Goal: Transaction & Acquisition: Purchase product/service

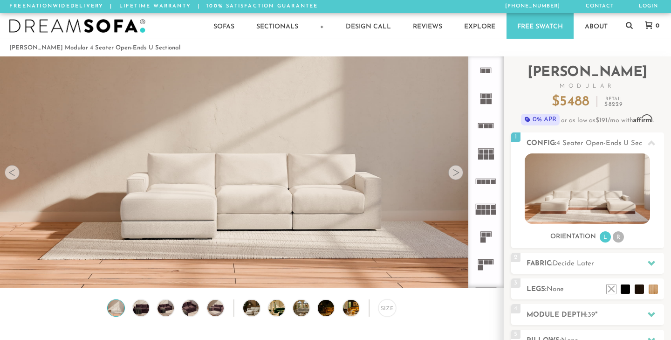
click at [453, 171] on div at bounding box center [455, 172] width 15 height 15
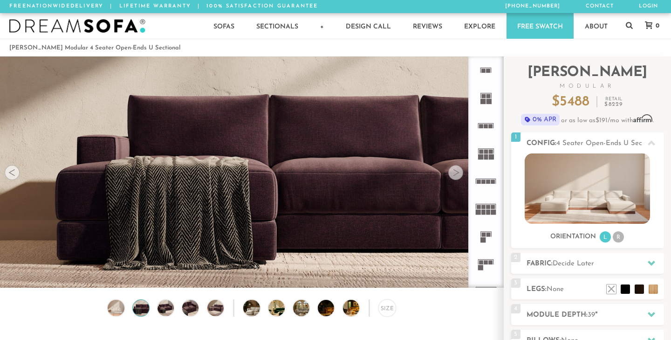
click at [453, 171] on div at bounding box center [455, 172] width 15 height 15
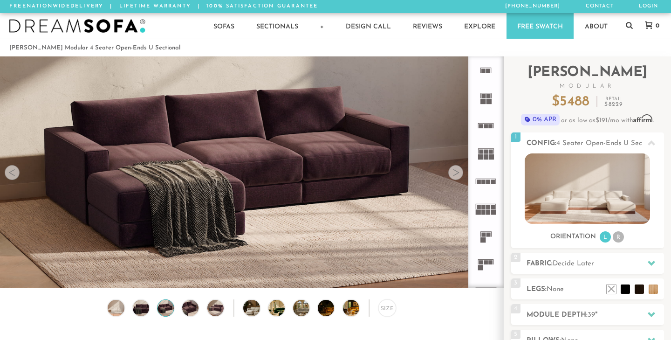
click at [453, 171] on div at bounding box center [455, 172] width 15 height 15
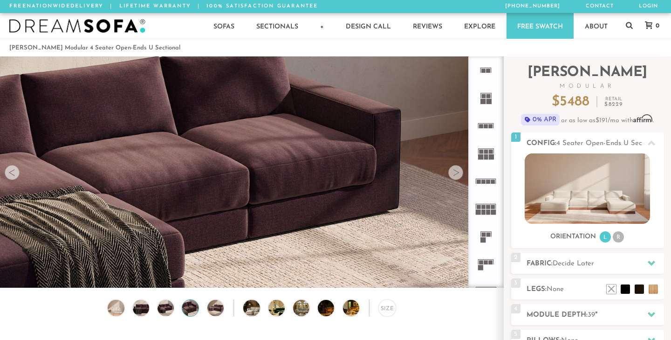
click at [453, 171] on div at bounding box center [455, 172] width 15 height 15
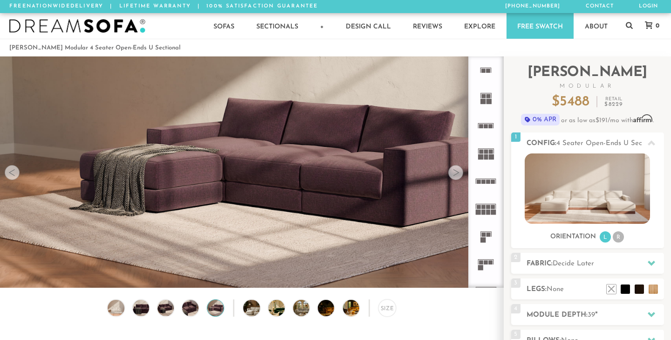
click at [453, 171] on div at bounding box center [455, 172] width 15 height 15
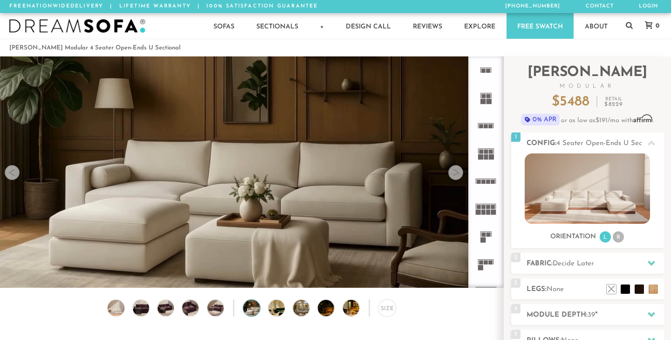
click at [456, 171] on div at bounding box center [455, 172] width 15 height 15
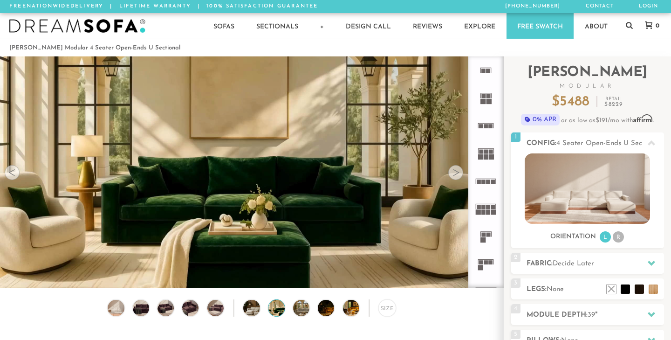
click at [456, 171] on div at bounding box center [455, 172] width 15 height 15
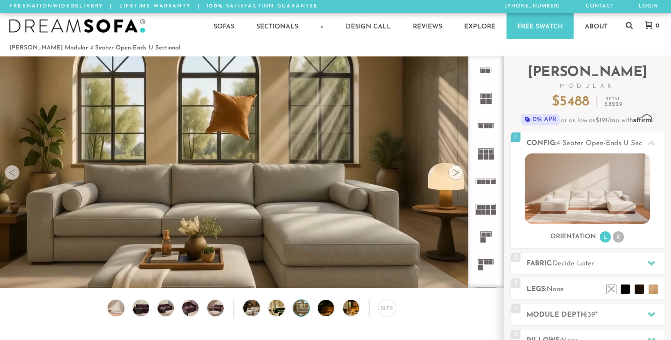
click at [456, 171] on div at bounding box center [455, 172] width 15 height 15
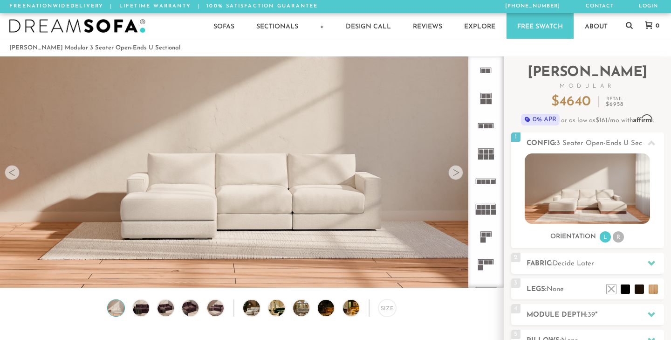
click at [454, 172] on div at bounding box center [455, 172] width 15 height 15
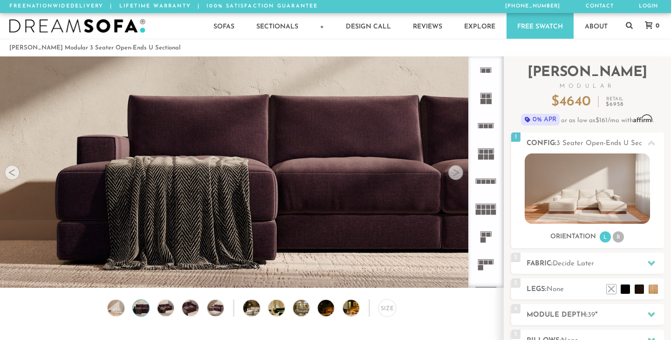
click at [454, 172] on div at bounding box center [455, 172] width 15 height 15
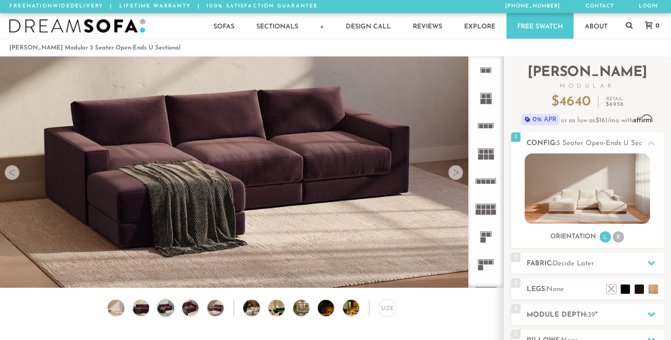
click at [454, 172] on div at bounding box center [455, 172] width 15 height 15
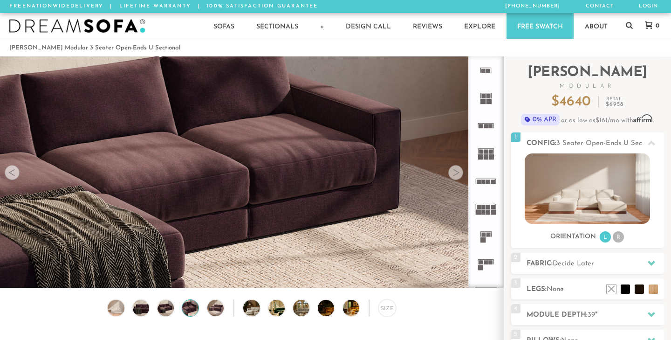
click at [454, 172] on div at bounding box center [455, 172] width 15 height 15
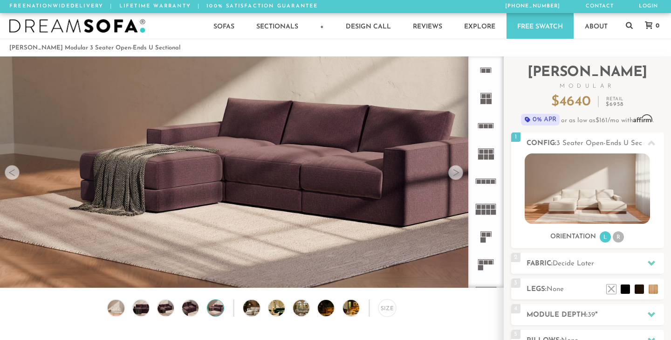
click at [454, 172] on div at bounding box center [455, 172] width 15 height 15
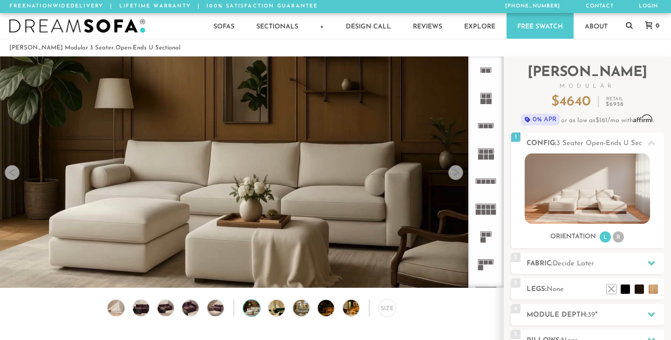
click at [454, 172] on div at bounding box center [455, 172] width 15 height 15
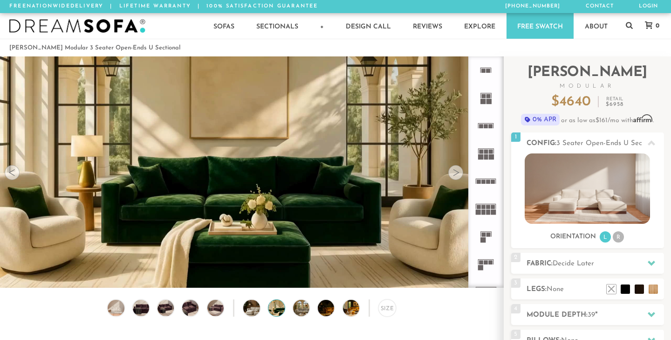
click at [454, 172] on div at bounding box center [455, 172] width 15 height 15
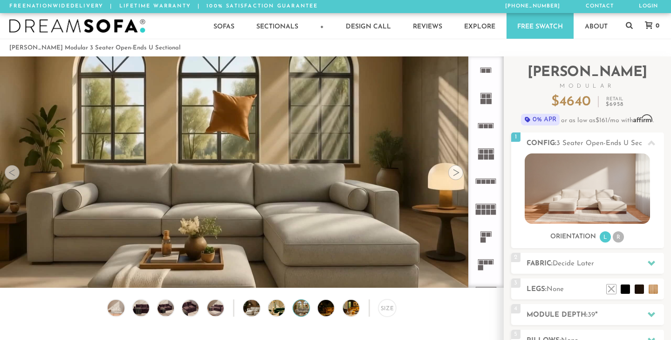
click at [454, 172] on div at bounding box center [455, 172] width 15 height 15
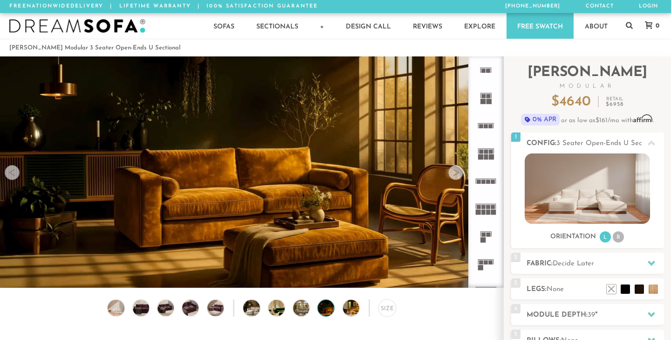
click at [454, 172] on div at bounding box center [455, 172] width 15 height 15
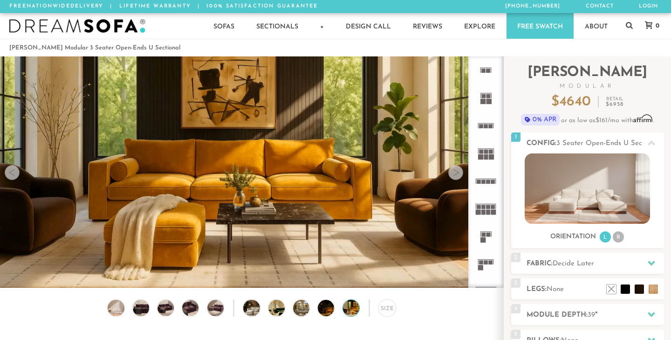
click at [454, 172] on div at bounding box center [455, 172] width 15 height 15
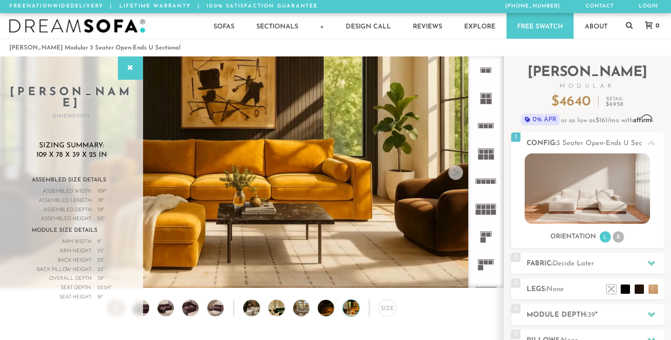
click at [454, 172] on div at bounding box center [455, 172] width 15 height 15
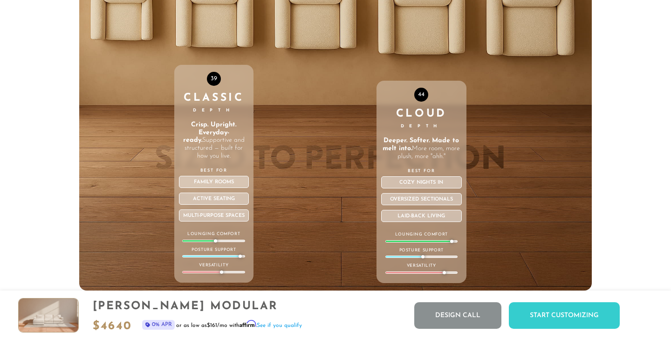
click at [432, 40] on div "44 Cloud Depth Deeper. Softer. Made to melt into. More room, more plush, more "…" at bounding box center [421, 92] width 90 height 396
click at [432, 138] on div "44 Cloud Depth Deeper. Softer. Made to melt into. More room, more plush, more "…" at bounding box center [421, 182] width 90 height 202
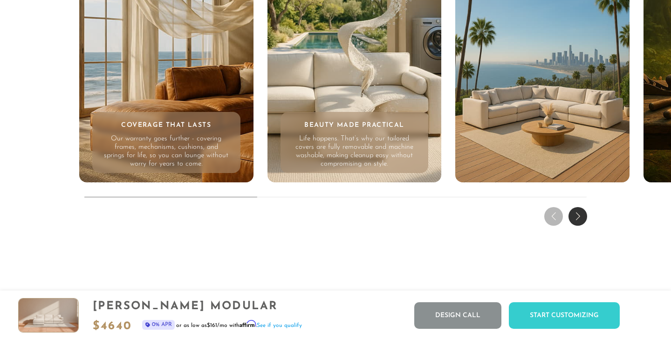
scroll to position [8844, 0]
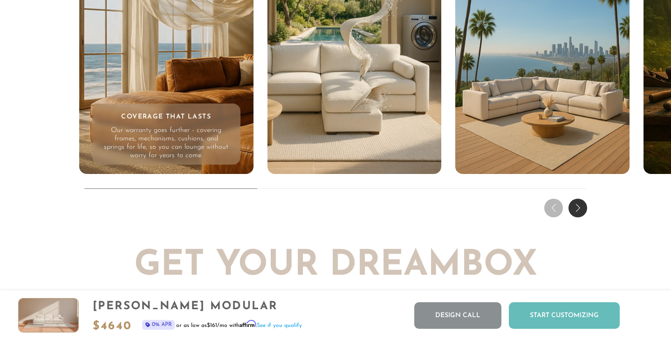
click at [580, 315] on div "Start Customizing" at bounding box center [564, 315] width 111 height 27
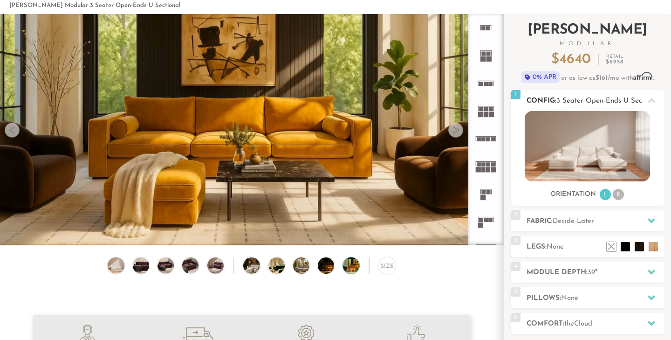
scroll to position [44, 0]
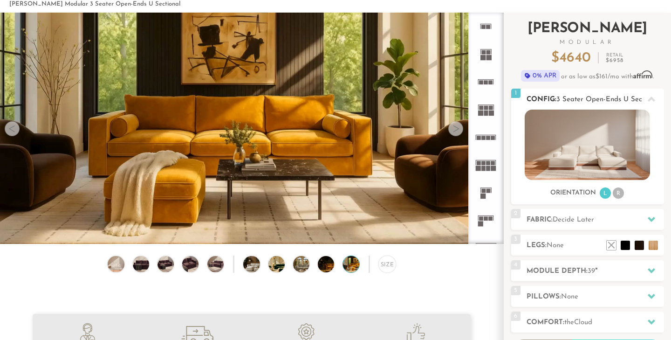
click at [621, 195] on li "R" at bounding box center [618, 192] width 11 height 11
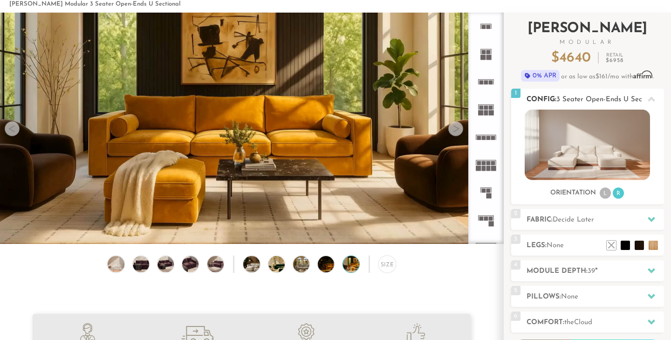
click at [603, 193] on li "L" at bounding box center [605, 192] width 11 height 11
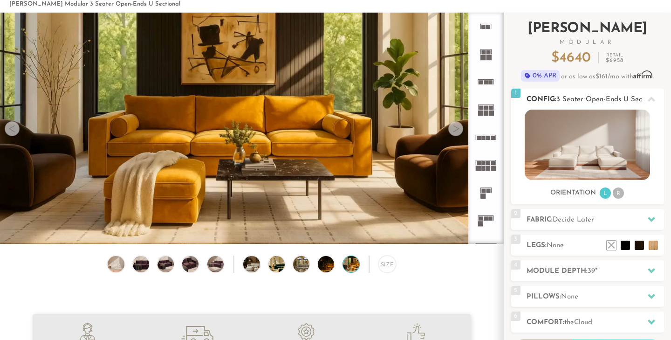
click at [616, 192] on li "R" at bounding box center [618, 192] width 11 height 11
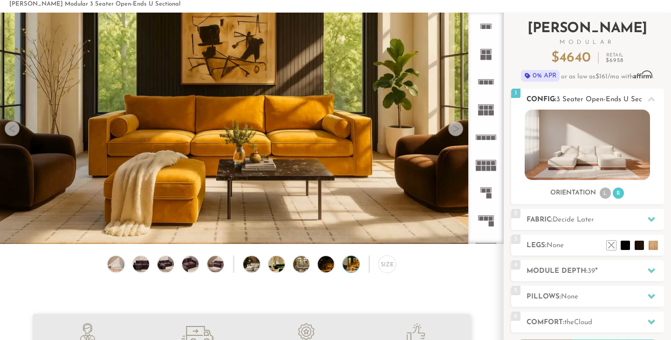
click at [605, 193] on li "L" at bounding box center [605, 192] width 11 height 11
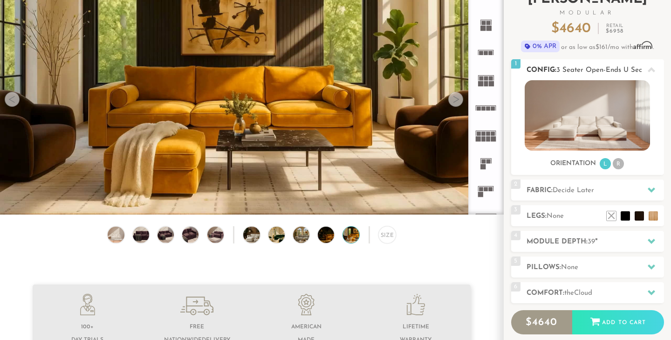
scroll to position [76, 0]
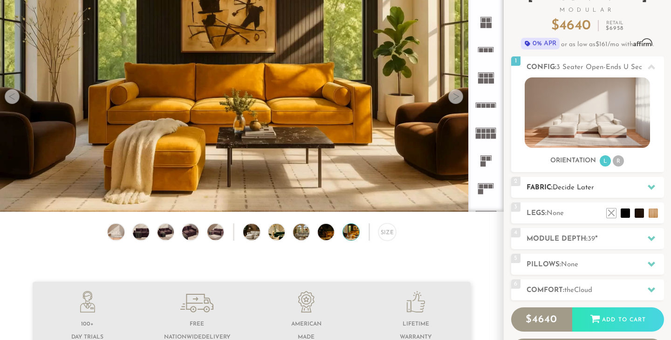
click at [637, 185] on h2 "Fabric: Decide Later" at bounding box center [595, 187] width 137 height 11
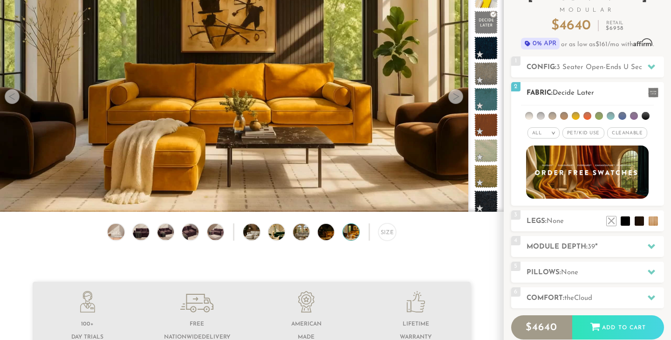
click at [626, 132] on span "Cleanable x" at bounding box center [627, 132] width 40 height 11
click at [529, 115] on li at bounding box center [529, 116] width 8 height 8
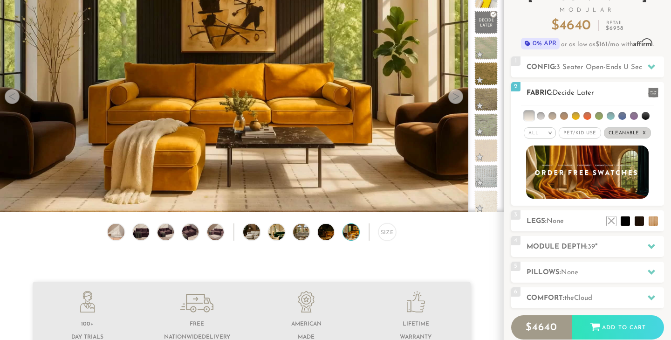
click at [542, 116] on li at bounding box center [541, 116] width 8 height 8
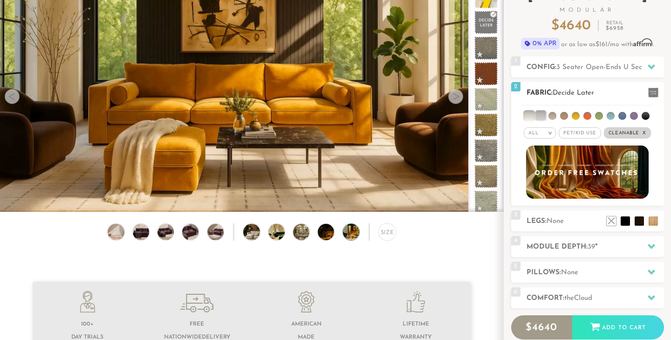
click at [553, 116] on li at bounding box center [552, 116] width 8 height 8
click at [574, 115] on li at bounding box center [576, 116] width 8 height 8
click at [575, 116] on li at bounding box center [575, 115] width 9 height 9
click at [551, 116] on li at bounding box center [551, 115] width 9 height 9
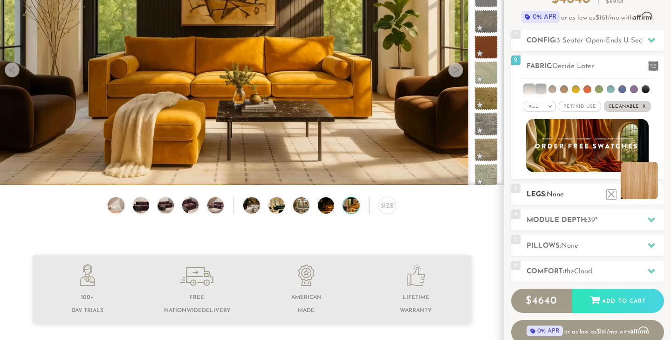
click at [652, 194] on li at bounding box center [639, 180] width 37 height 37
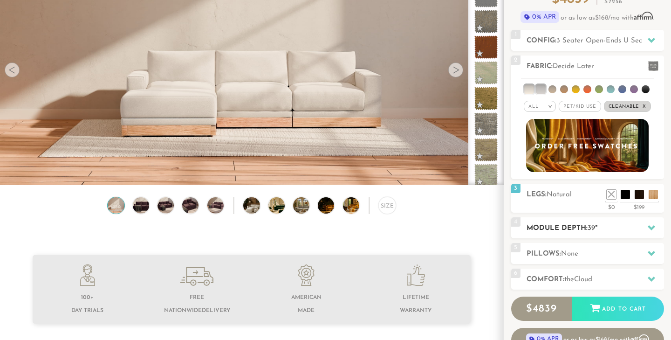
click at [619, 227] on h2 "Module Depth: 39 "" at bounding box center [595, 228] width 137 height 11
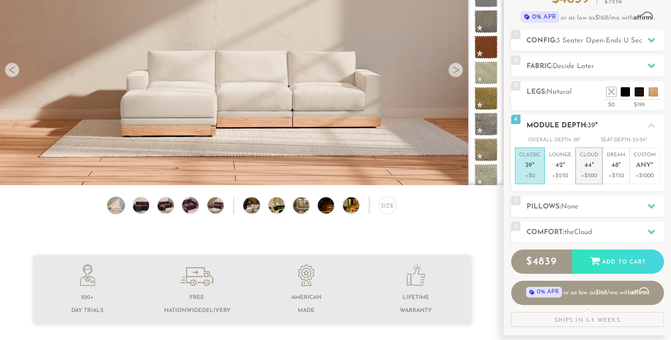
click at [588, 167] on span "44" at bounding box center [587, 166] width 7 height 8
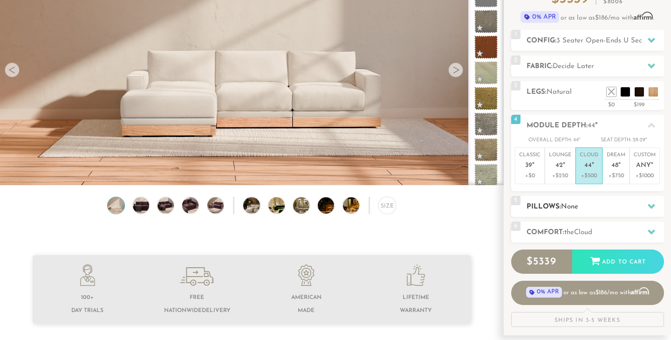
click at [594, 206] on h2 "Pillows: None" at bounding box center [595, 206] width 137 height 11
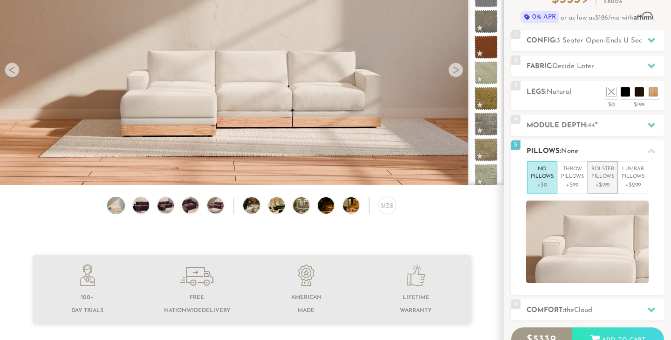
click at [604, 175] on p "Bolster Pillows" at bounding box center [602, 172] width 23 height 15
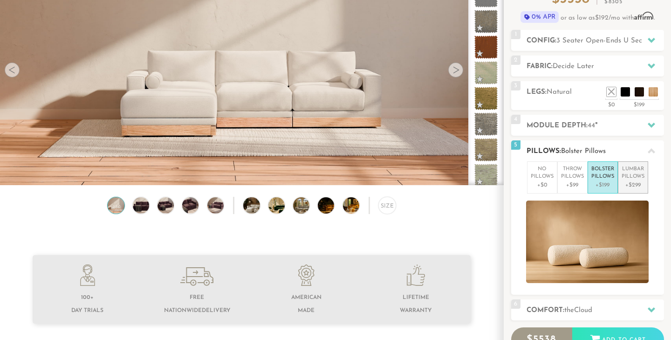
click at [633, 181] on p "+$299" at bounding box center [633, 185] width 23 height 8
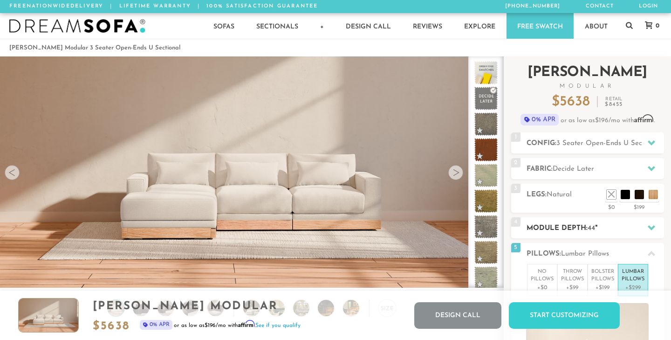
scroll to position [0, 0]
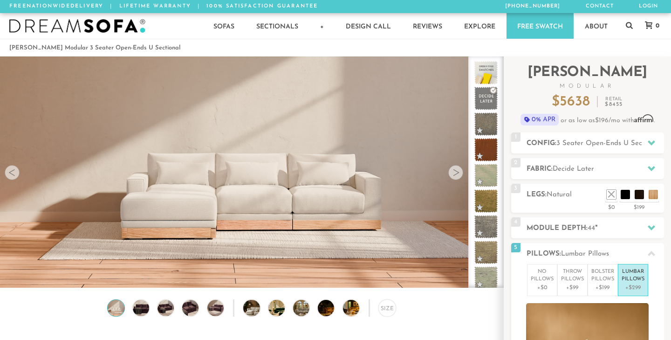
click at [454, 171] on div at bounding box center [455, 172] width 15 height 15
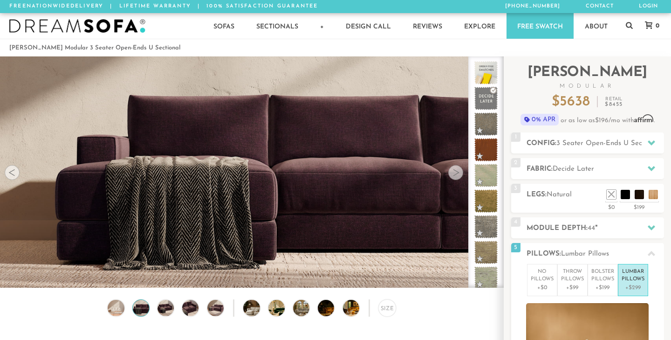
click at [11, 171] on div at bounding box center [12, 172] width 15 height 15
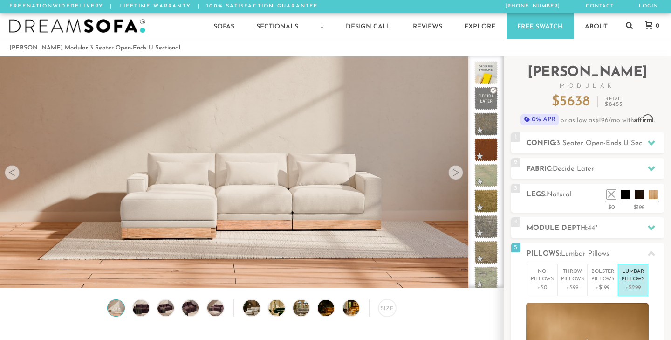
click at [11, 171] on div at bounding box center [12, 172] width 15 height 15
click at [11, 172] on div at bounding box center [12, 172] width 15 height 15
click at [611, 195] on li at bounding box center [597, 180] width 37 height 37
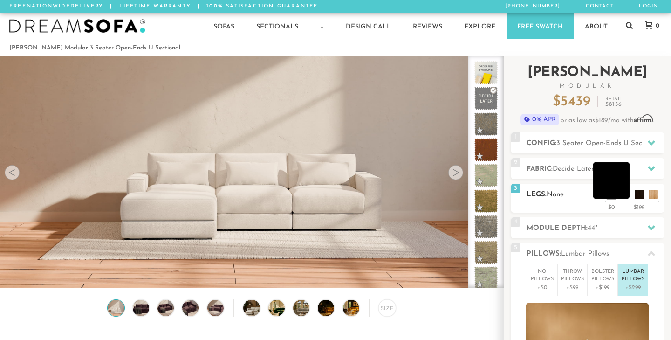
click at [627, 191] on li at bounding box center [611, 180] width 37 height 37
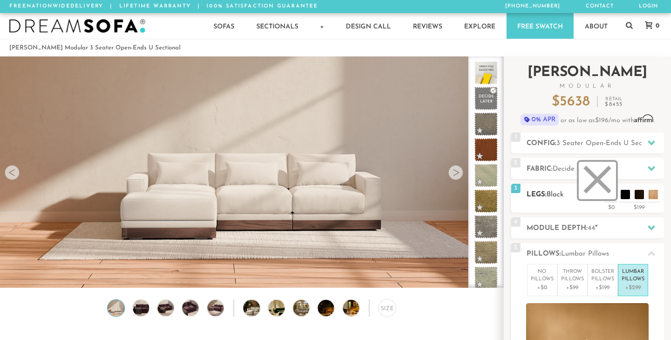
click at [612, 191] on li at bounding box center [597, 180] width 37 height 37
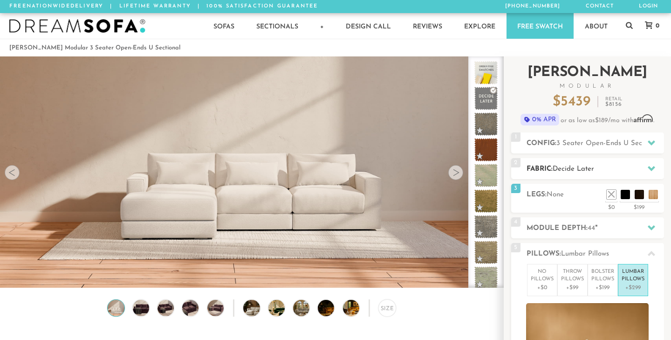
click at [642, 164] on div at bounding box center [652, 168] width 20 height 19
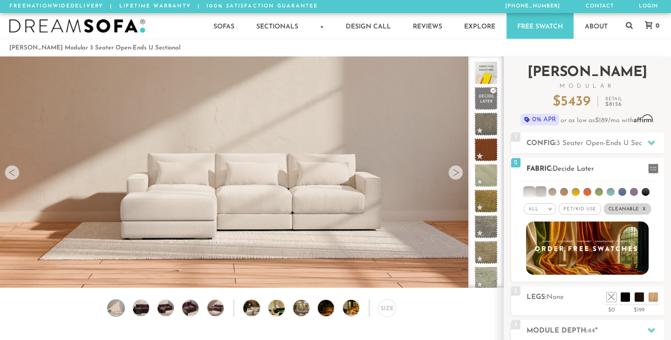
click at [633, 191] on li at bounding box center [634, 192] width 8 height 8
click at [633, 191] on li at bounding box center [633, 191] width 9 height 9
click at [641, 208] on span "Cleanable x" at bounding box center [627, 208] width 47 height 11
click at [547, 211] on div "All >" at bounding box center [543, 208] width 32 height 11
click at [545, 260] on li "Popular" at bounding box center [543, 260] width 32 height 14
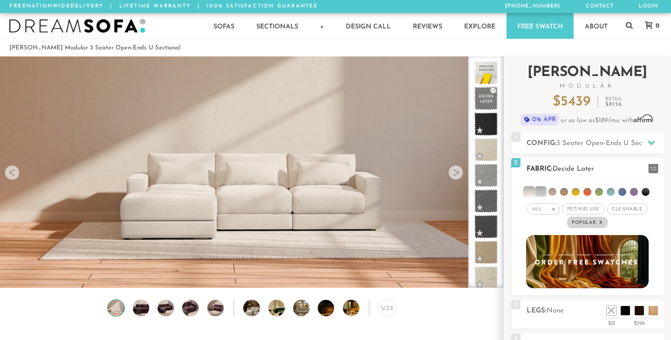
click at [551, 207] on em ">" at bounding box center [553, 208] width 7 height 5
click at [543, 273] on li "Durable" at bounding box center [543, 274] width 32 height 13
click at [552, 208] on em ">" at bounding box center [553, 208] width 7 height 5
click at [543, 273] on li "Durable" at bounding box center [543, 274] width 32 height 13
click at [551, 207] on div "All >" at bounding box center [543, 208] width 32 height 11
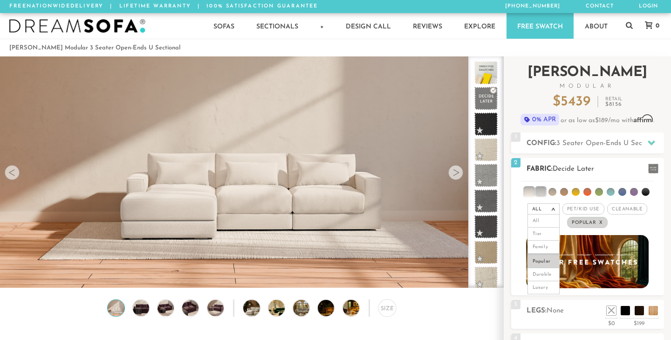
click at [547, 260] on li "Popular" at bounding box center [543, 260] width 32 height 14
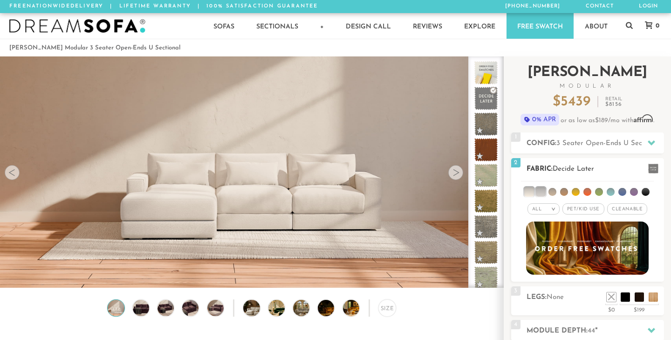
click at [554, 208] on em ">" at bounding box center [553, 208] width 7 height 5
click at [538, 260] on li "Popular" at bounding box center [543, 260] width 32 height 14
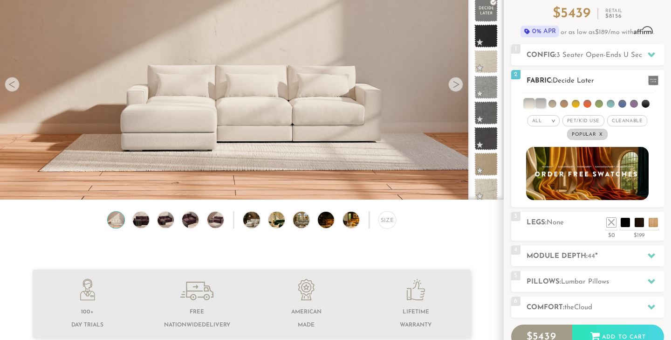
scroll to position [81, 0]
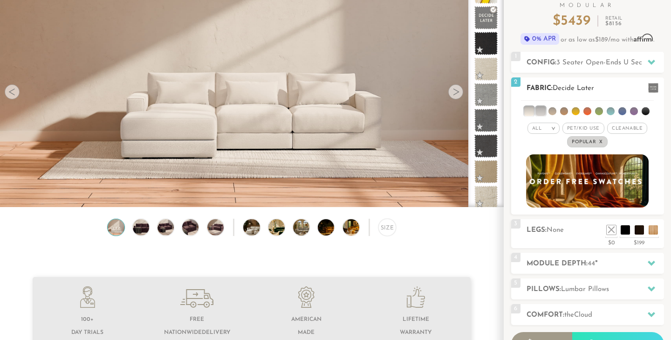
click at [590, 184] on img at bounding box center [587, 180] width 135 height 59
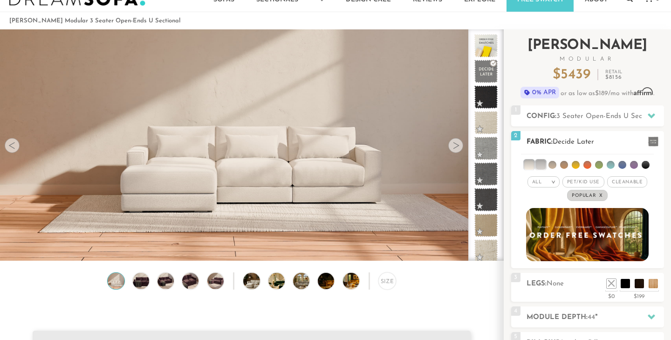
scroll to position [20, 0]
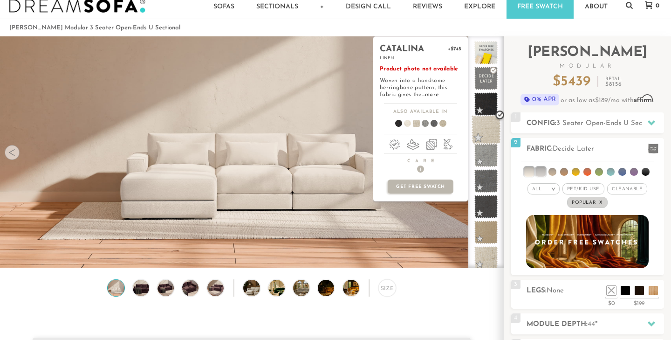
click at [488, 131] on span at bounding box center [486, 129] width 29 height 29
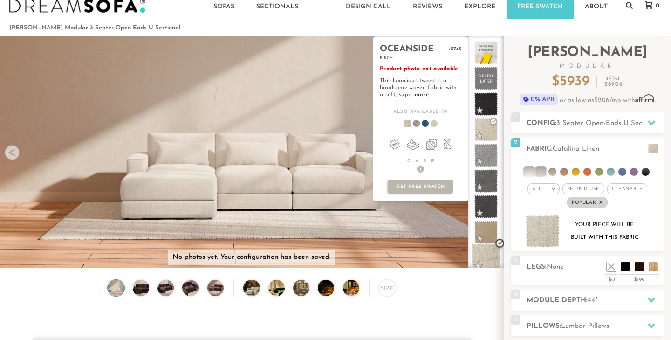
click at [491, 251] on span at bounding box center [486, 257] width 29 height 29
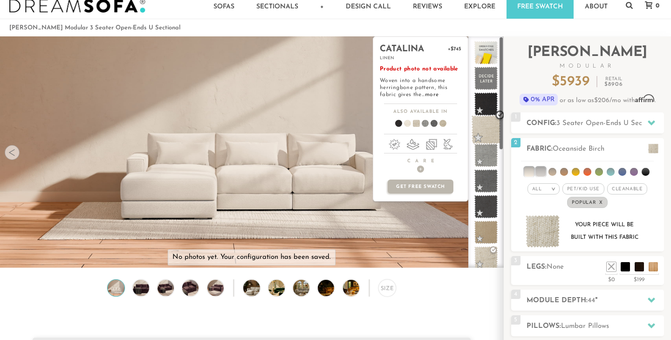
click at [486, 124] on span at bounding box center [486, 129] width 29 height 29
click at [486, 150] on span at bounding box center [486, 155] width 29 height 29
click at [486, 129] on span at bounding box center [486, 129] width 29 height 29
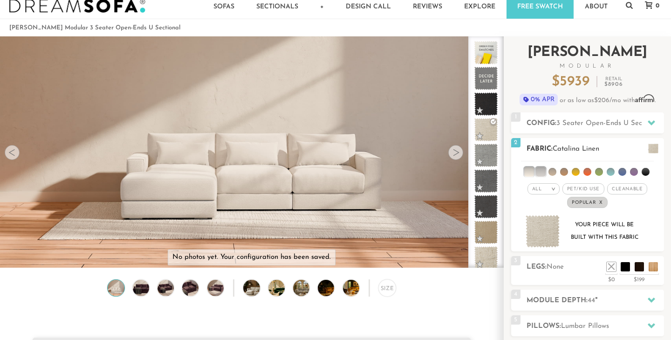
click at [551, 233] on img at bounding box center [543, 231] width 34 height 33
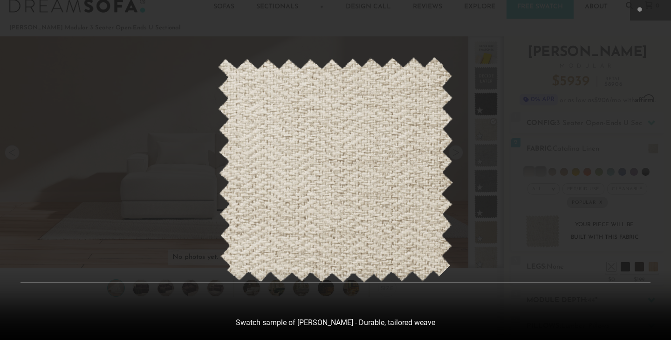
click at [427, 126] on img at bounding box center [336, 170] width 236 height 226
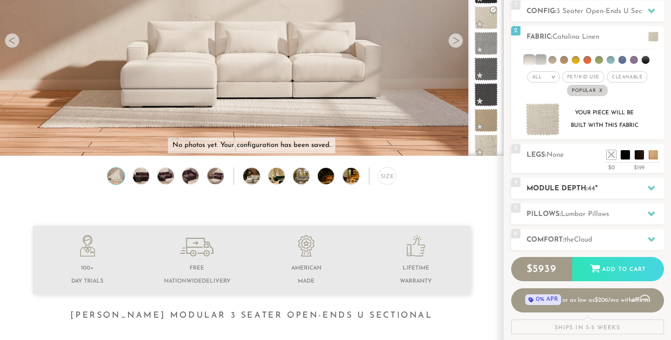
scroll to position [138, 0]
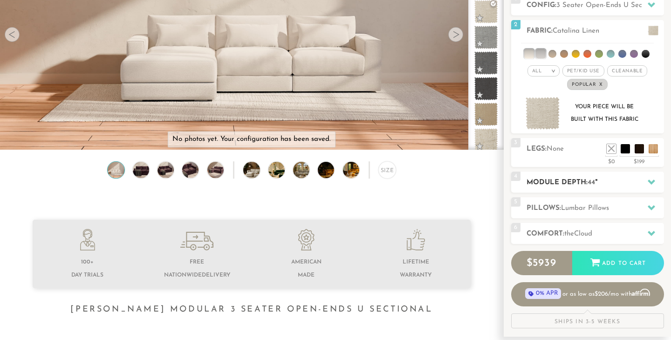
click at [634, 185] on h2 "Module Depth: 44 "" at bounding box center [595, 182] width 137 height 11
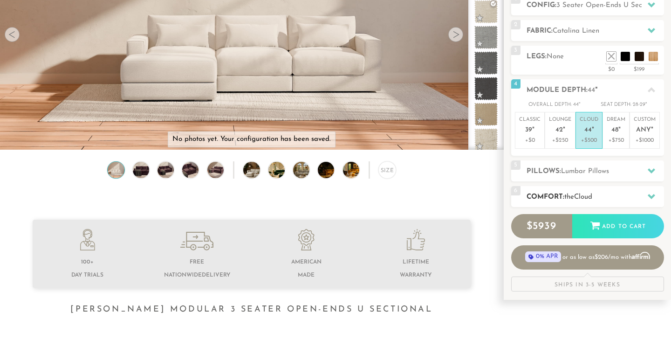
click at [619, 197] on h2 "Comfort: the Cloud" at bounding box center [595, 196] width 137 height 11
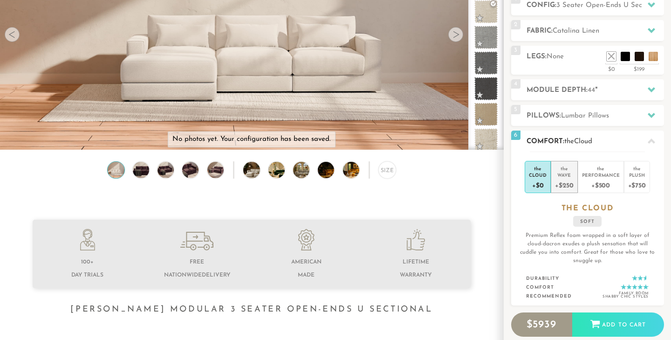
click at [568, 175] on div "Wave" at bounding box center [564, 174] width 18 height 7
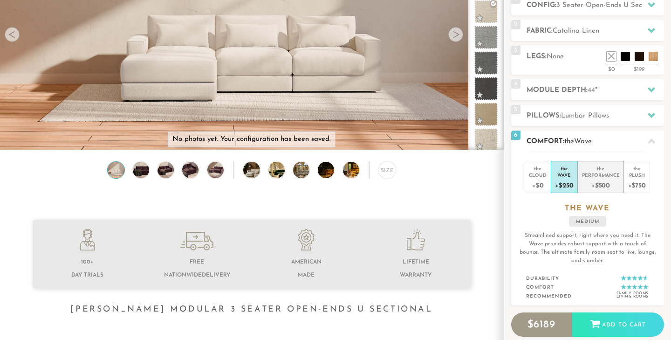
click at [602, 169] on div "the" at bounding box center [601, 166] width 38 height 9
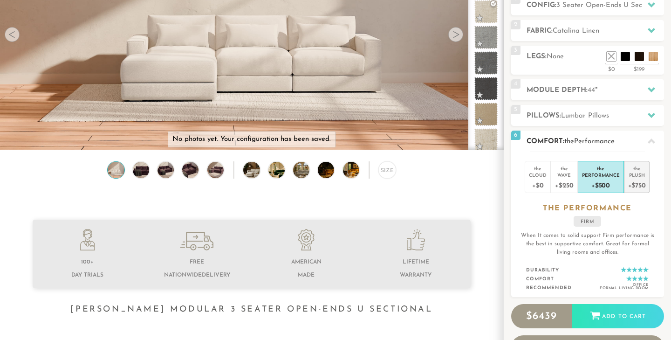
click at [639, 173] on div "Plush" at bounding box center [637, 174] width 18 height 7
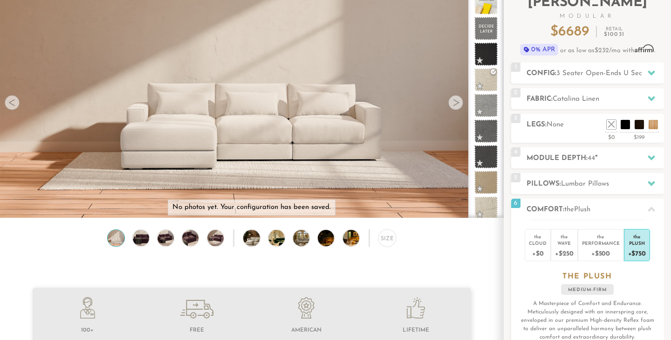
scroll to position [72, 0]
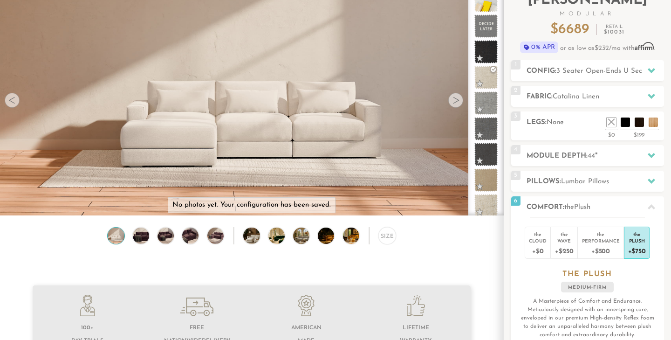
click at [308, 207] on p "No photos yet. Your configuration has been saved." at bounding box center [251, 204] width 158 height 9
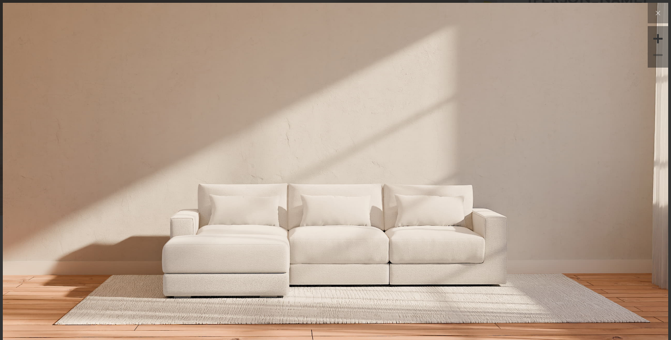
click at [659, 40] on div at bounding box center [658, 39] width 14 height 14
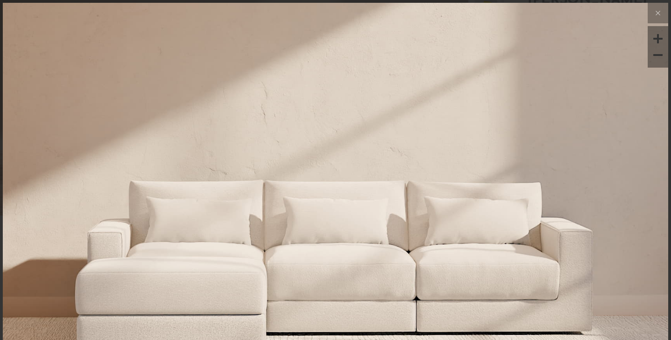
click at [659, 40] on div at bounding box center [658, 39] width 14 height 14
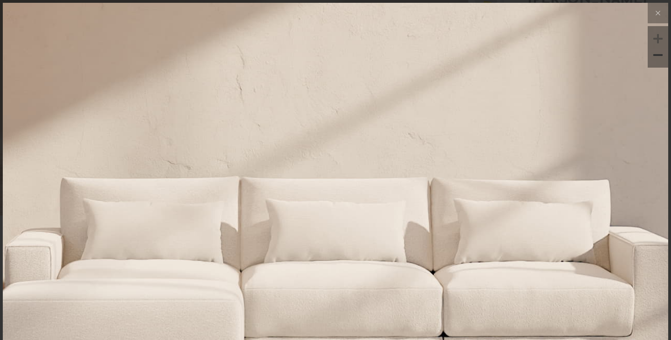
click at [659, 40] on div at bounding box center [658, 39] width 14 height 14
click at [658, 53] on div at bounding box center [658, 55] width 14 height 14
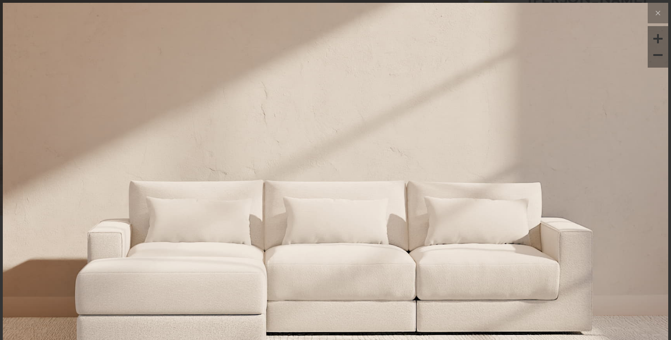
click at [658, 54] on div at bounding box center [658, 55] width 14 height 14
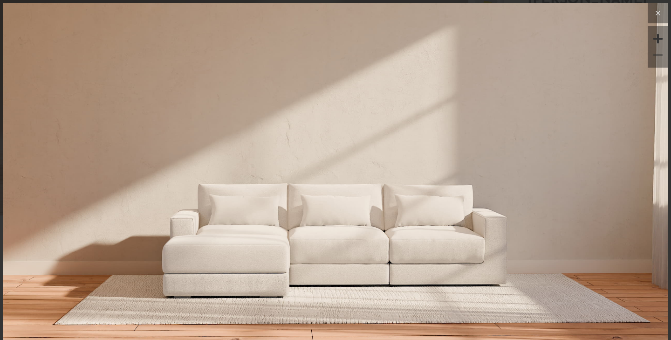
click at [659, 11] on icon at bounding box center [657, 12] width 11 height 11
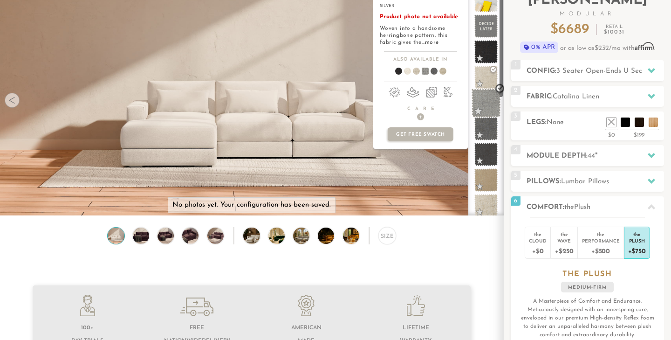
click at [487, 106] on span at bounding box center [486, 103] width 29 height 29
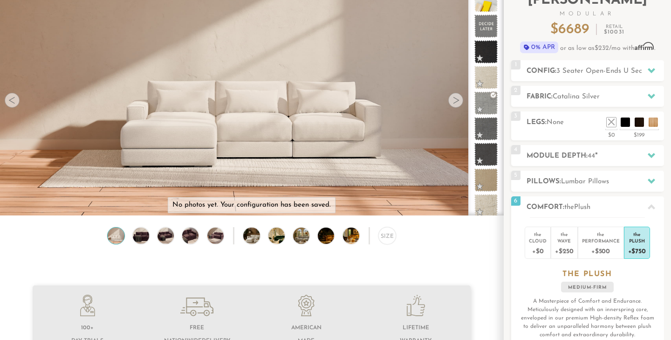
click at [291, 207] on p "No photos yet. Your configuration has been saved." at bounding box center [251, 204] width 158 height 9
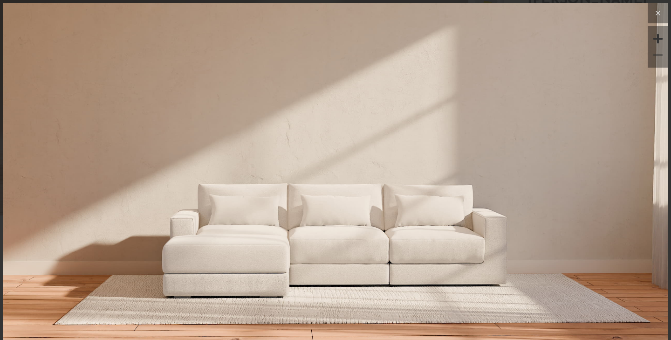
click at [659, 14] on icon at bounding box center [657, 12] width 11 height 11
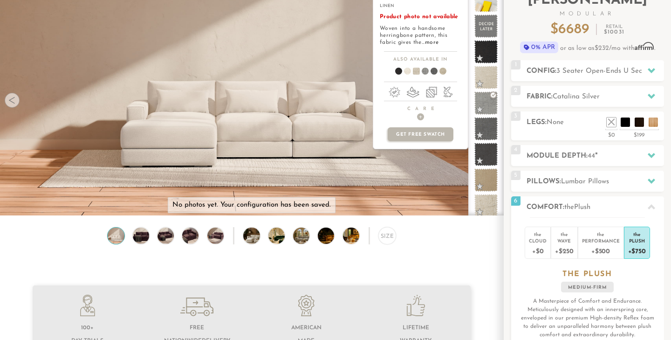
click at [416, 71] on span at bounding box center [413, 72] width 36 height 34
click at [405, 71] on span at bounding box center [404, 72] width 36 height 34
click at [414, 70] on span at bounding box center [413, 72] width 36 height 34
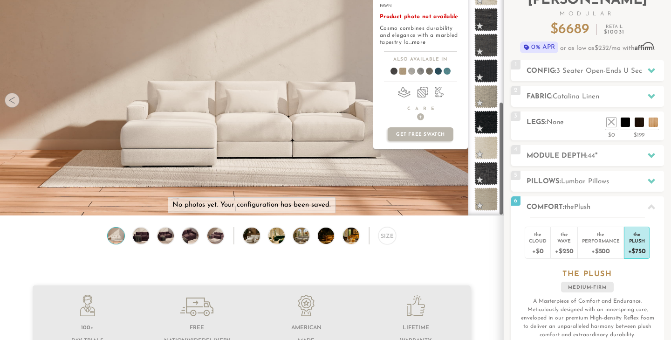
scroll to position [237, 0]
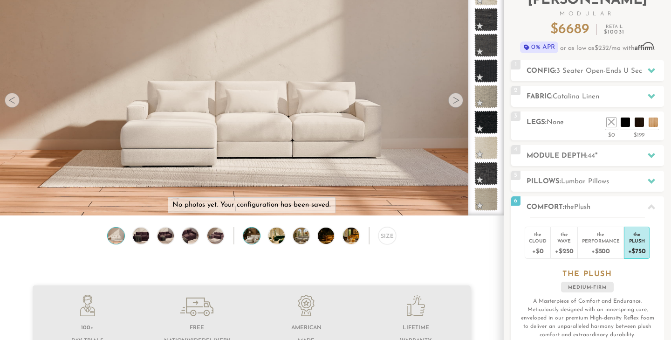
click at [252, 235] on img at bounding box center [257, 235] width 29 height 16
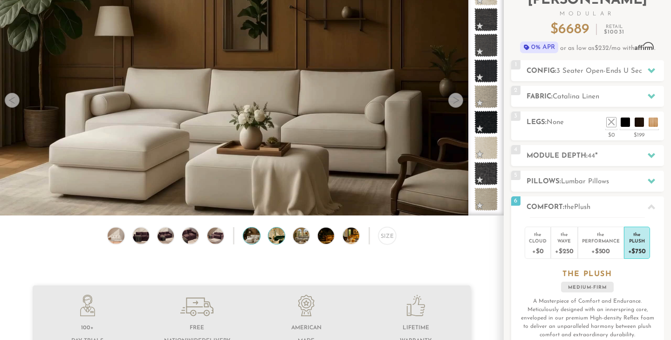
click at [276, 234] on img at bounding box center [282, 235] width 29 height 16
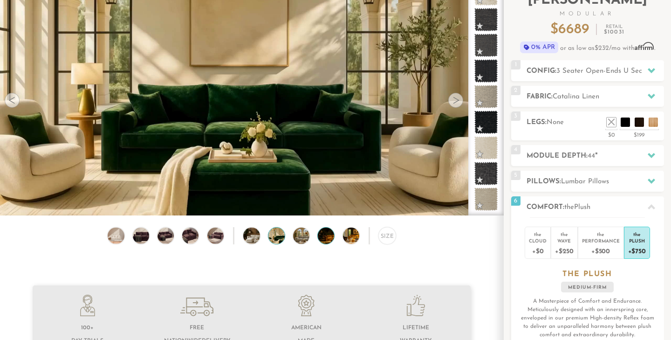
click at [330, 232] on img at bounding box center [332, 235] width 29 height 16
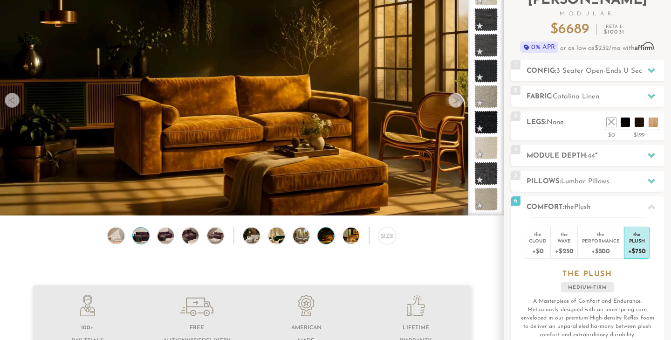
click at [141, 235] on img at bounding box center [141, 235] width 20 height 16
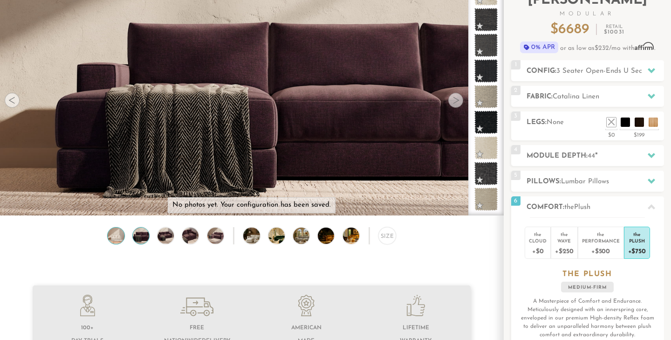
click at [116, 232] on img at bounding box center [116, 235] width 20 height 16
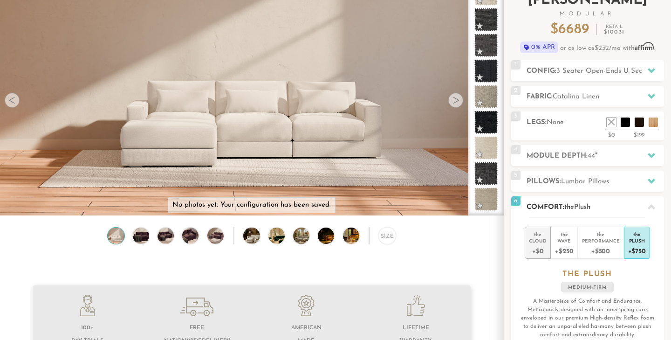
click at [537, 241] on div "Cloud" at bounding box center [538, 240] width 18 height 7
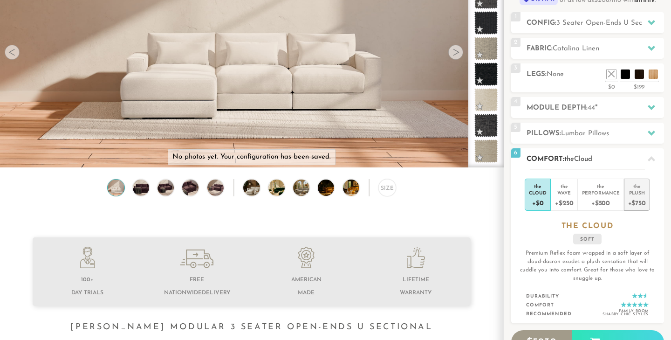
scroll to position [121, 0]
click at [635, 197] on div "+$750" at bounding box center [637, 202] width 18 height 14
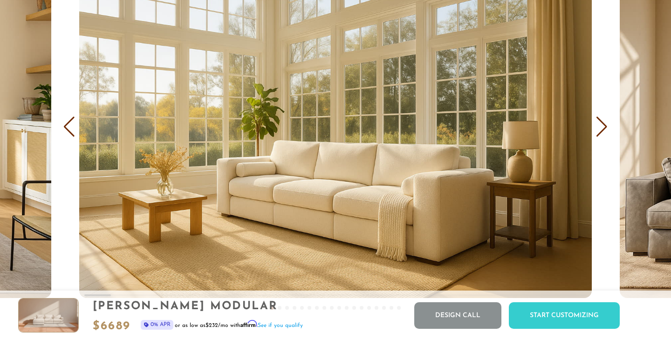
scroll to position [5536, 0]
click at [604, 125] on div "Next slide" at bounding box center [601, 126] width 13 height 21
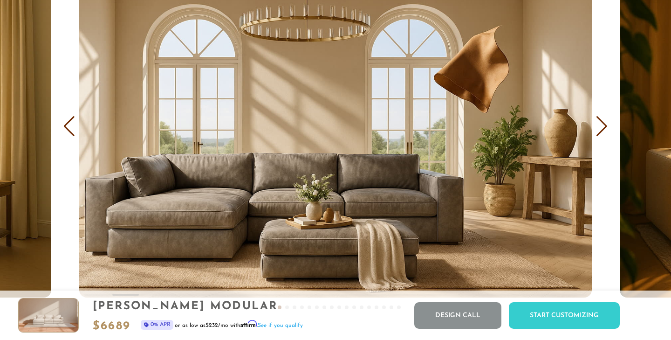
click at [604, 126] on div "Next slide" at bounding box center [601, 126] width 13 height 21
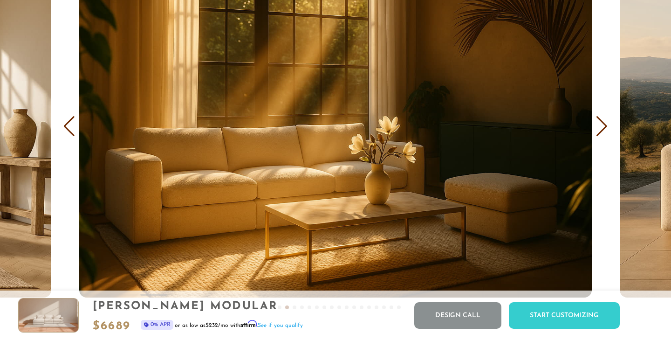
click at [602, 122] on div "Next slide" at bounding box center [601, 126] width 13 height 21
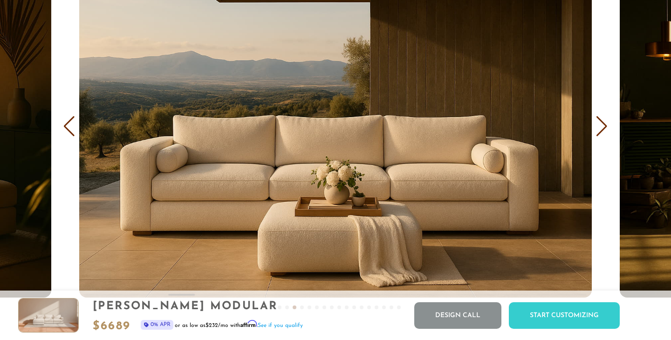
click at [602, 122] on div "Next slide" at bounding box center [601, 126] width 13 height 21
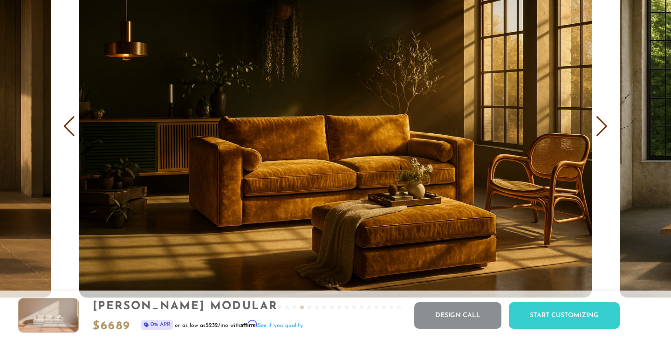
click at [602, 122] on div "Next slide" at bounding box center [601, 126] width 13 height 21
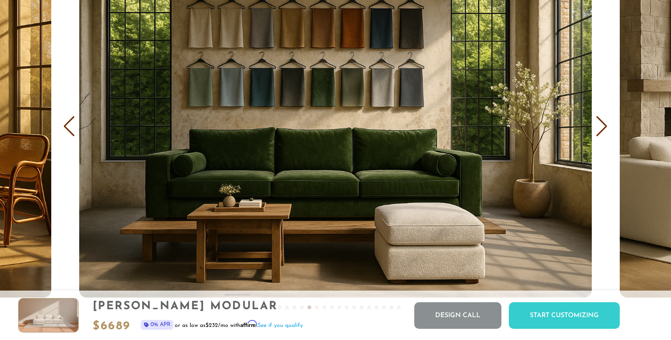
click at [602, 122] on div "Next slide" at bounding box center [601, 126] width 13 height 21
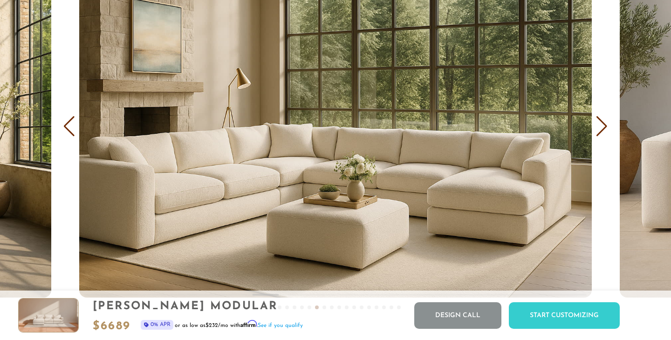
click at [602, 123] on div "Next slide" at bounding box center [601, 126] width 13 height 21
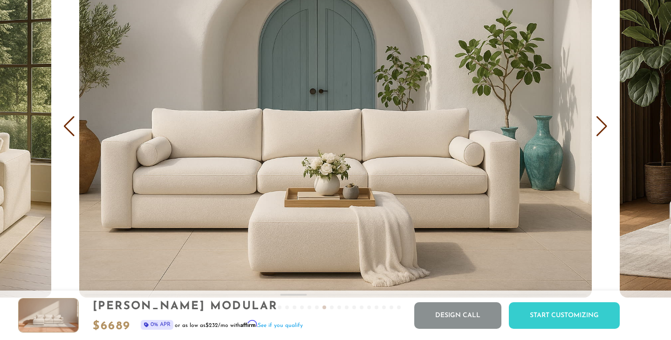
click at [602, 123] on div "Next slide" at bounding box center [601, 126] width 13 height 21
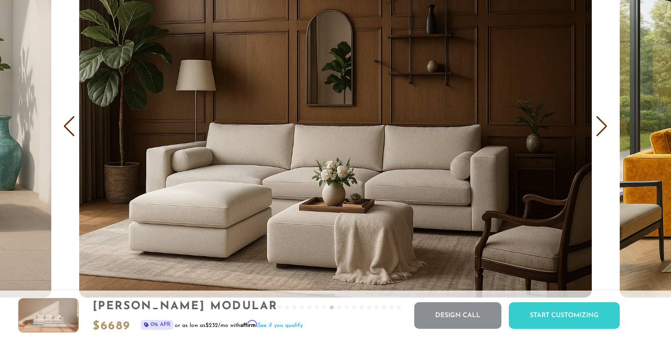
click at [602, 123] on div "Next slide" at bounding box center [601, 126] width 13 height 21
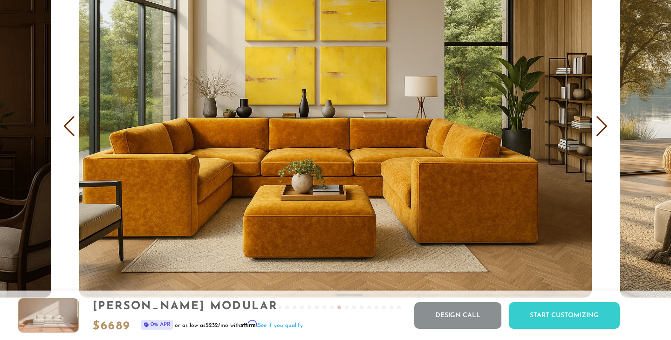
click at [602, 123] on div "Next slide" at bounding box center [601, 126] width 13 height 21
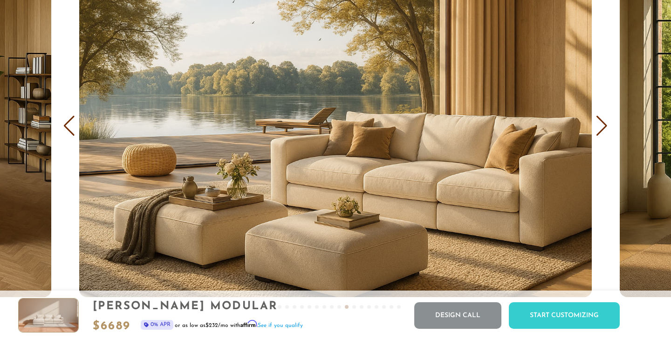
scroll to position [5537, 0]
click at [465, 170] on img "11 / 18" at bounding box center [335, 125] width 513 height 342
click at [601, 127] on div "Next slide" at bounding box center [601, 125] width 13 height 21
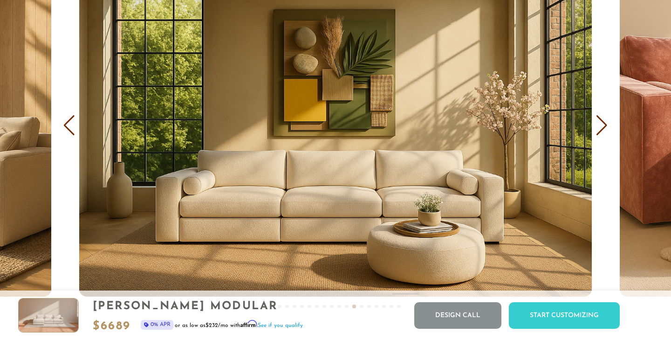
click at [601, 127] on div "Next slide" at bounding box center [601, 125] width 13 height 21
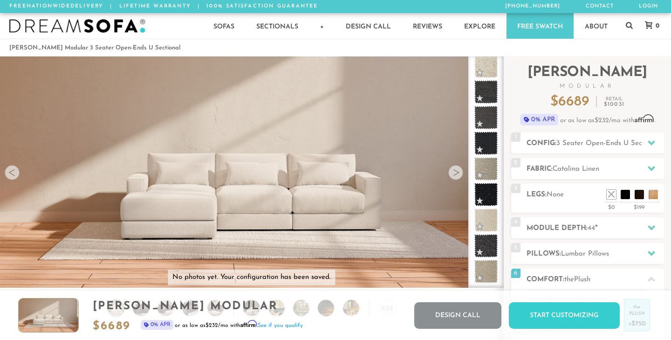
scroll to position [0, 0]
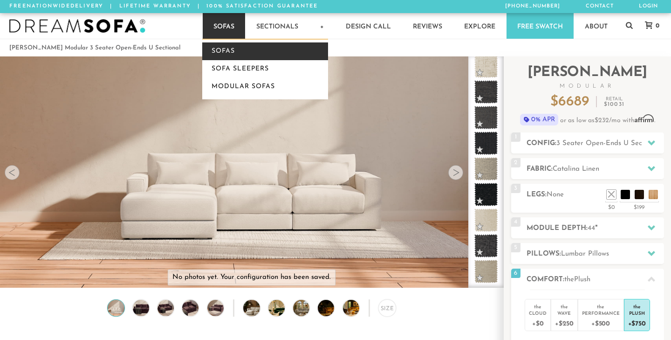
click at [224, 50] on link "Sofas" at bounding box center [265, 51] width 126 height 18
